Goal: Transaction & Acquisition: Purchase product/service

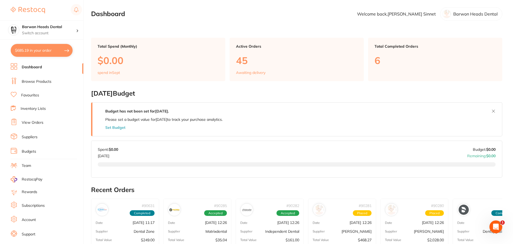
click at [40, 84] on li "Browse Products" at bounding box center [47, 82] width 73 height 8
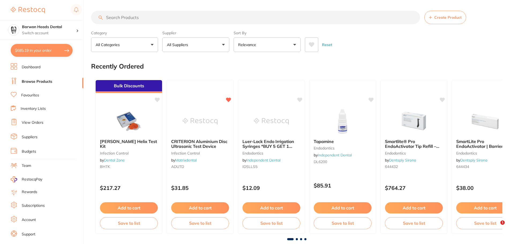
click at [162, 22] on input "search" at bounding box center [255, 17] width 329 height 13
click at [162, 21] on input "search" at bounding box center [255, 17] width 329 height 13
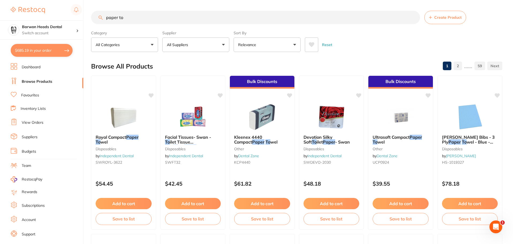
type input "paper to"
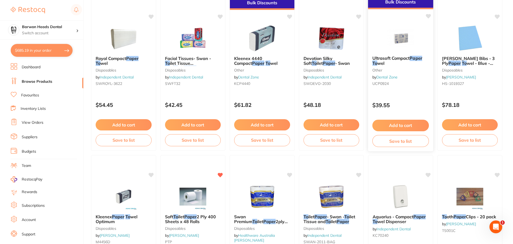
scroll to position [107, 0]
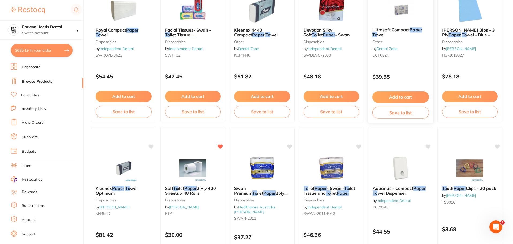
click at [389, 28] on span "Ultrasoft Compact" at bounding box center [390, 29] width 37 height 5
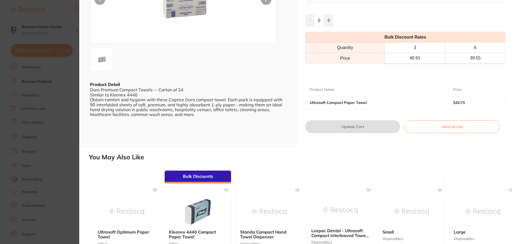
scroll to position [55, 0]
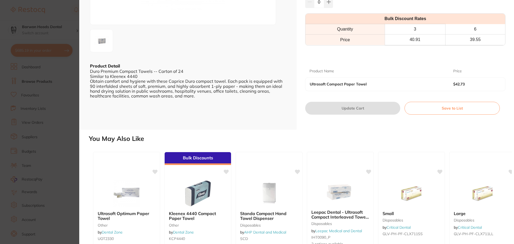
scroll to position [135, 0]
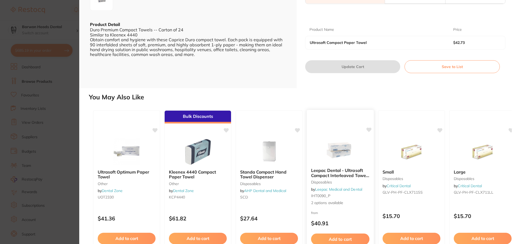
click at [330, 160] on img at bounding box center [340, 150] width 35 height 27
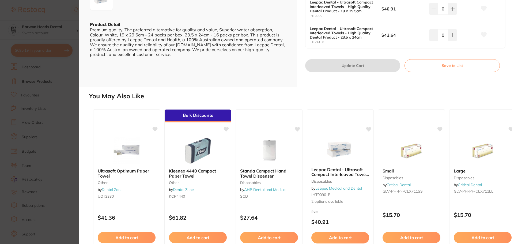
click at [484, 37] on icon at bounding box center [484, 34] width 6 height 5
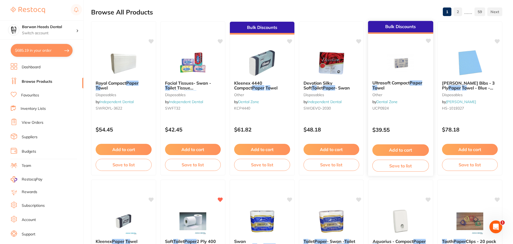
scroll to position [54, 0]
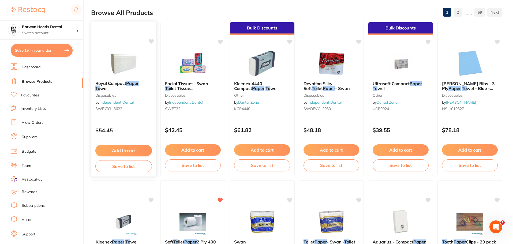
click at [110, 87] on b "Royal Compact Paper To wel" at bounding box center [123, 86] width 57 height 10
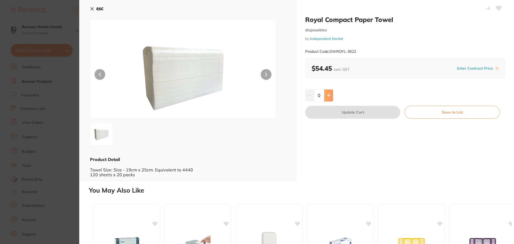
click at [329, 95] on icon at bounding box center [329, 95] width 4 height 4
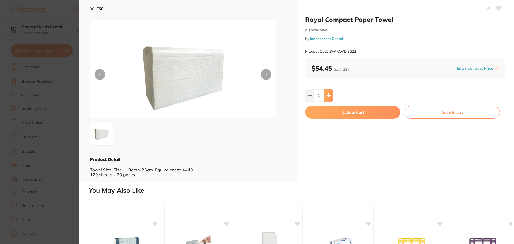
click at [327, 93] on button at bounding box center [328, 95] width 9 height 12
type input "2"
click at [354, 115] on button "Update Cart" at bounding box center [352, 112] width 95 height 13
checkbox input "false"
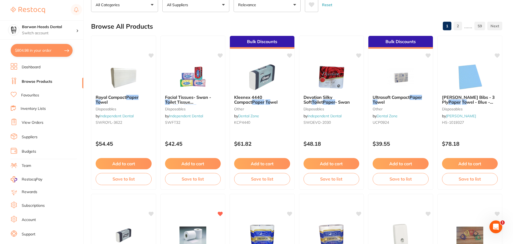
scroll to position [27, 0]
